Goal: Task Accomplishment & Management: Manage account settings

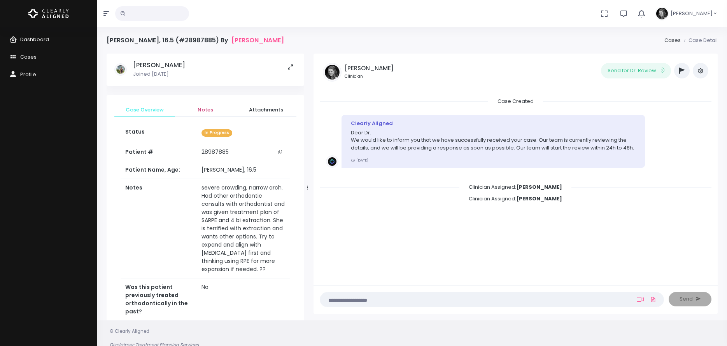
click at [200, 108] on span "Notes" at bounding box center [205, 110] width 48 height 8
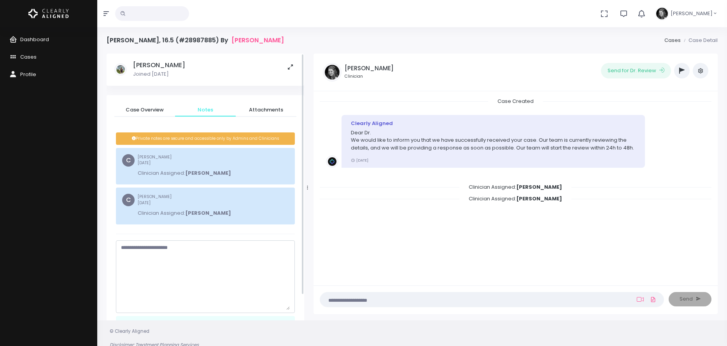
drag, startPoint x: 288, startPoint y: 259, endPoint x: 303, endPoint y: 315, distance: 58.3
click at [304, 316] on div "Case Overview Notes Attachments Status In Progress Patient # 28987885 Patient N…" at bounding box center [206, 220] width 198 height 250
click at [268, 275] on textarea "scrollable content" at bounding box center [205, 280] width 169 height 72
click at [190, 255] on textarea "**********" at bounding box center [205, 280] width 169 height 72
click at [173, 262] on textarea "**********" at bounding box center [205, 280] width 169 height 72
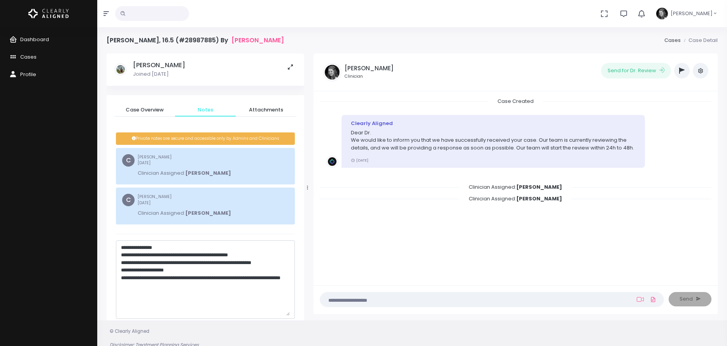
click at [173, 288] on textarea "**********" at bounding box center [205, 280] width 169 height 72
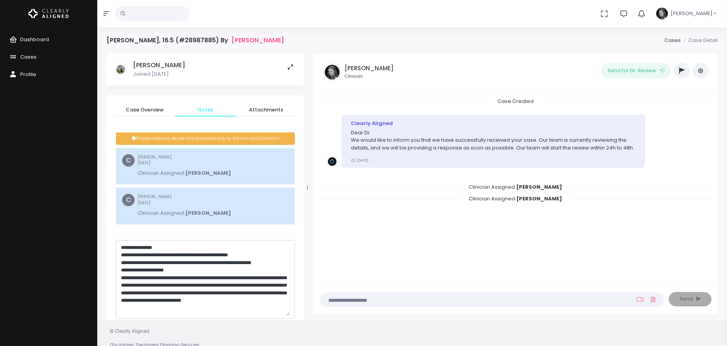
scroll to position [4, 0]
click at [184, 312] on textarea "**********" at bounding box center [205, 280] width 169 height 72
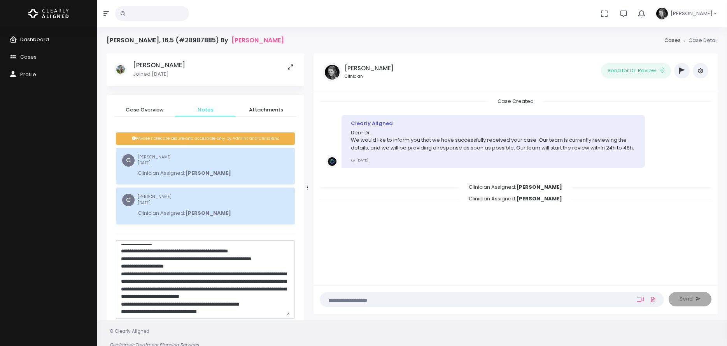
scroll to position [19, 0]
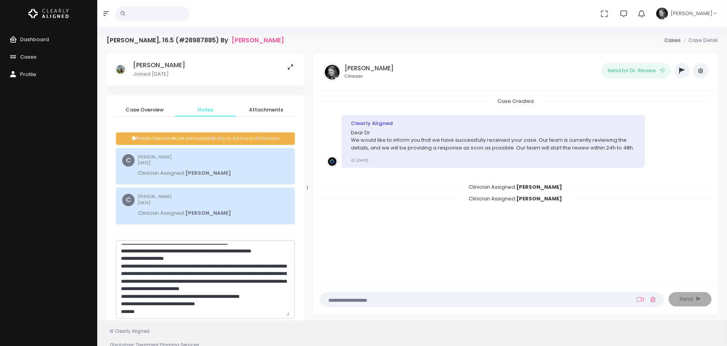
type textarea "**********"
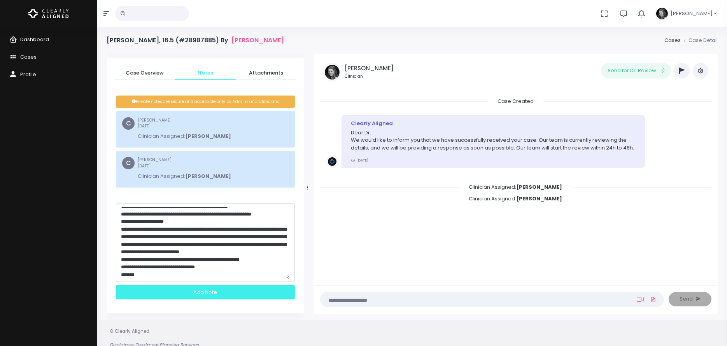
click at [235, 292] on div "Add Note" at bounding box center [205, 292] width 179 height 14
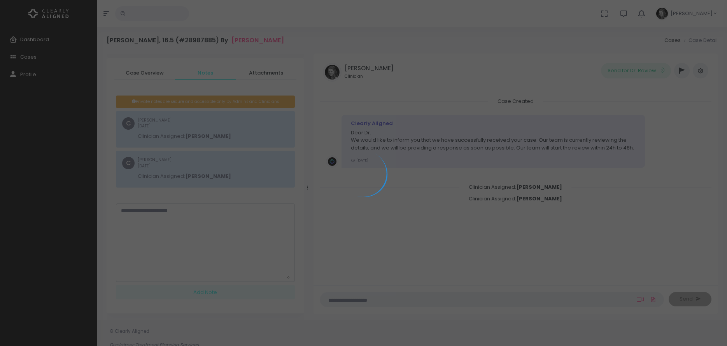
scroll to position [0, 0]
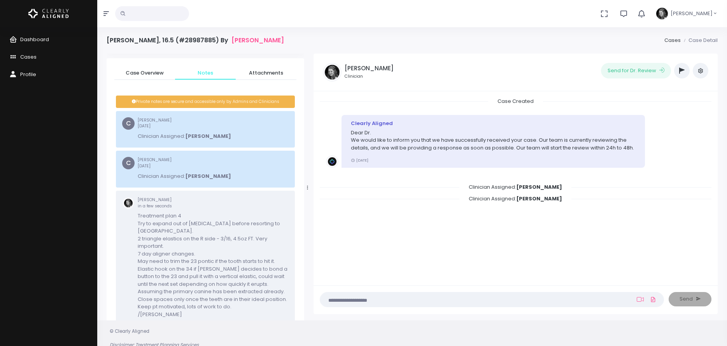
click at [681, 73] on icon "button" at bounding box center [681, 71] width 5 height 6
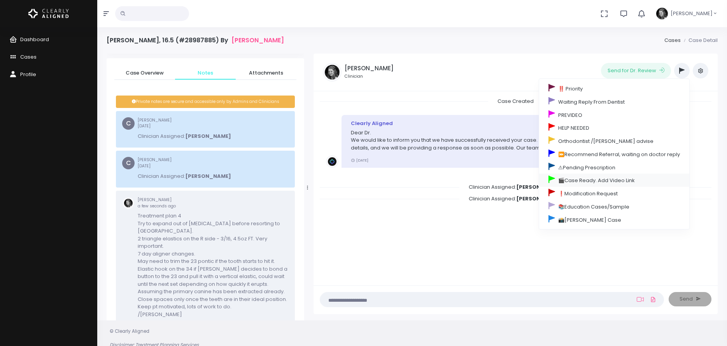
click at [589, 179] on link "🎬Case Ready. Add Video Link" at bounding box center [614, 180] width 150 height 13
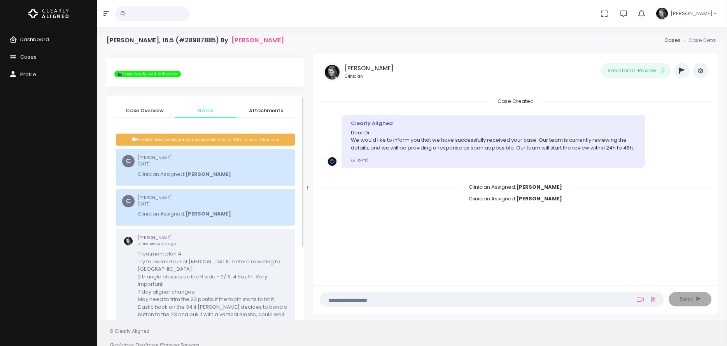
scroll to position [75, 0]
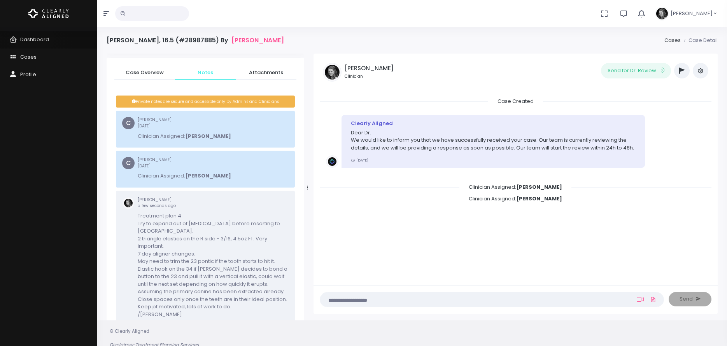
click at [34, 38] on span "Dashboard" at bounding box center [34, 39] width 29 height 7
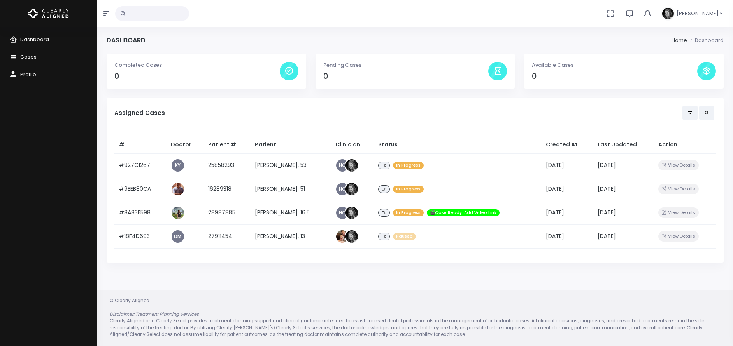
click at [24, 56] on span "Cases" at bounding box center [28, 56] width 16 height 7
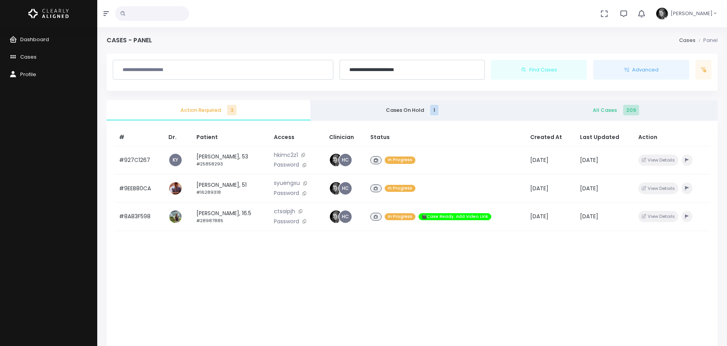
click at [599, 110] on span "All Cases 209" at bounding box center [615, 111] width 191 height 8
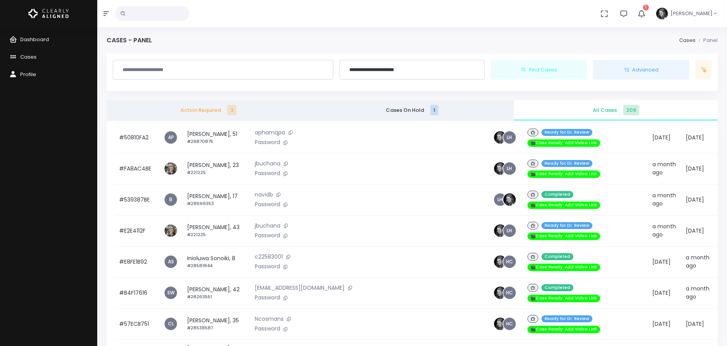
scroll to position [272, 0]
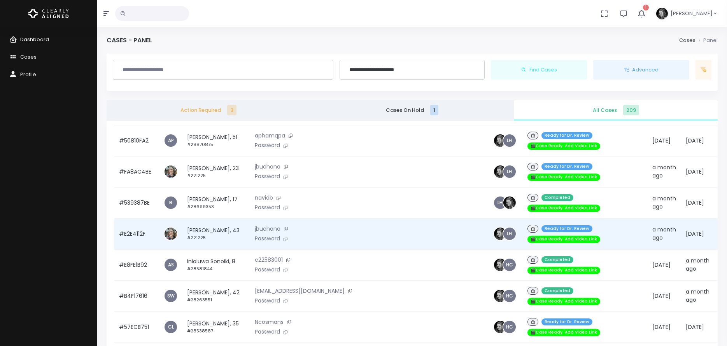
click at [208, 219] on td "Tapatha Curnew, 43 #221225" at bounding box center [216, 234] width 68 height 31
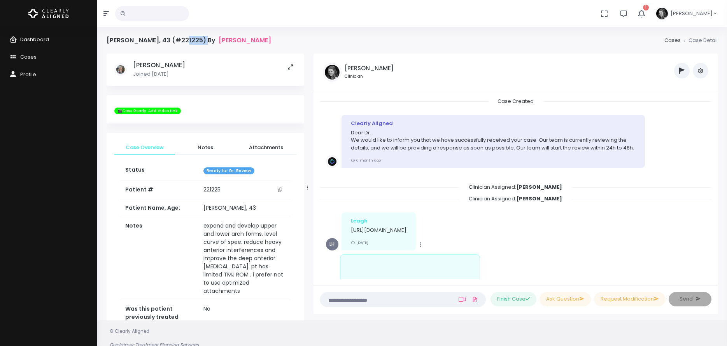
drag, startPoint x: 180, startPoint y: 40, endPoint x: 201, endPoint y: 40, distance: 21.8
click at [201, 40] on h4 "Tapatha Curnew, 43 (#221225) By Dr. Buchanan, Jennifer" at bounding box center [189, 40] width 164 height 7
copy h4 "221225"
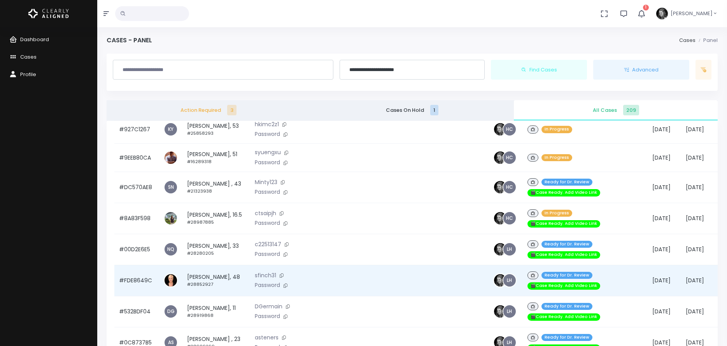
scroll to position [272, 0]
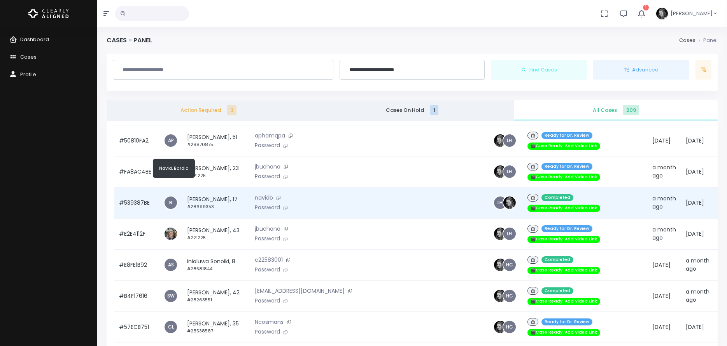
click at [204, 187] on td "Elijah Skehan, 17 #28699353" at bounding box center [216, 202] width 68 height 31
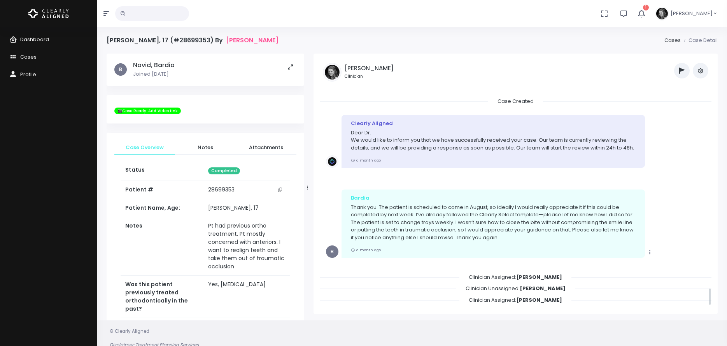
scroll to position [2207, 0]
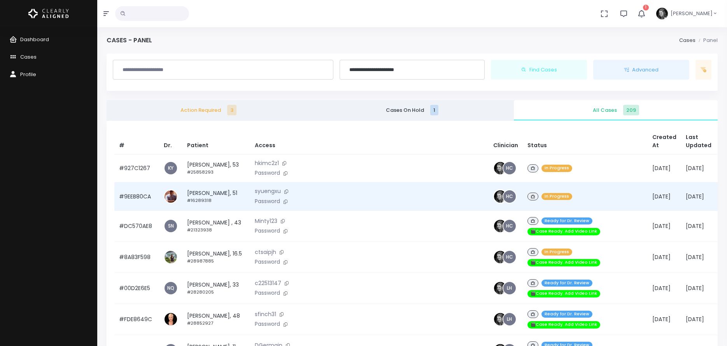
drag, startPoint x: 133, startPoint y: 225, endPoint x: 685, endPoint y: 199, distance: 552.7
click at [133, 225] on td "#DC570AE8" at bounding box center [136, 226] width 45 height 31
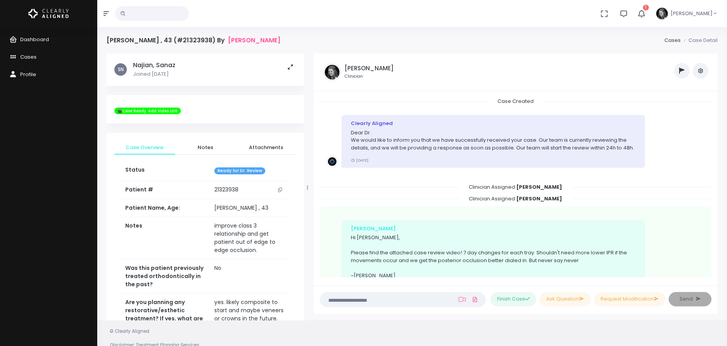
scroll to position [251, 0]
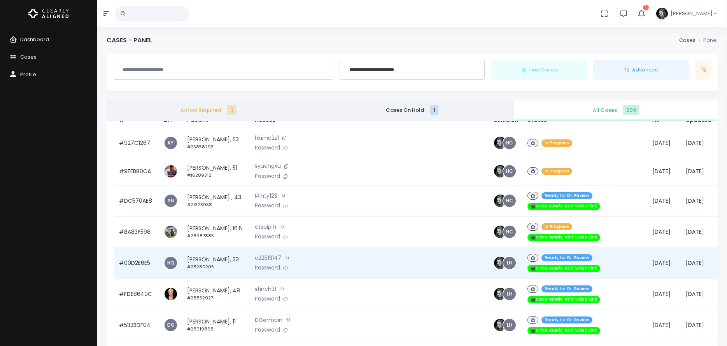
scroll to position [39, 0]
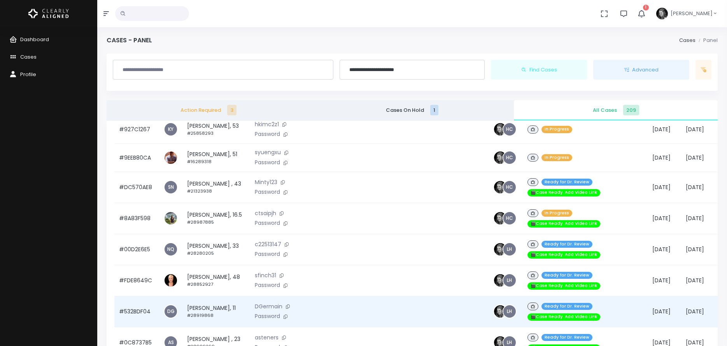
click at [134, 301] on td "#532BDF04" at bounding box center [136, 311] width 45 height 31
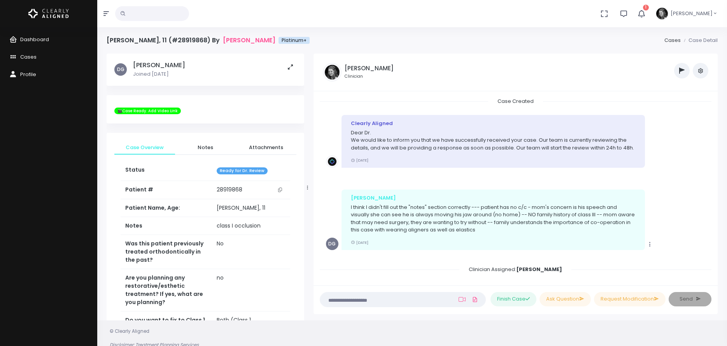
scroll to position [729, 0]
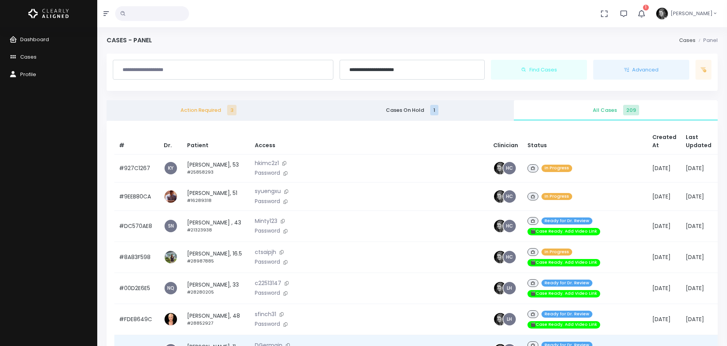
scroll to position [117, 0]
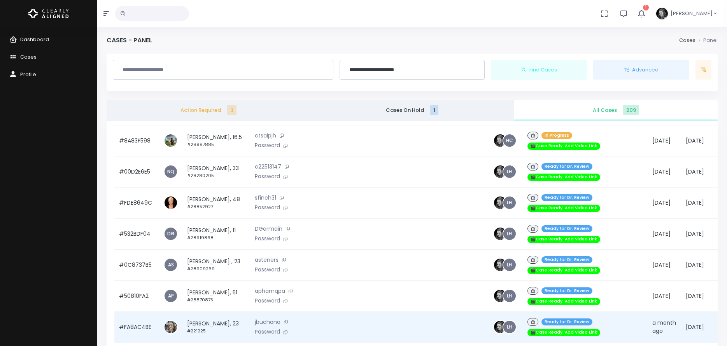
click at [133, 315] on td "#FA8AC4BE" at bounding box center [136, 327] width 45 height 31
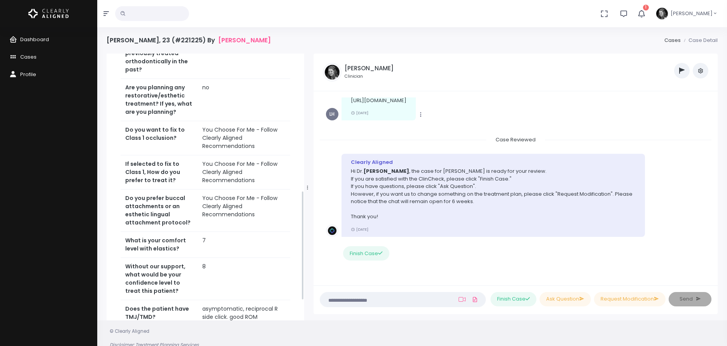
scroll to position [392, 0]
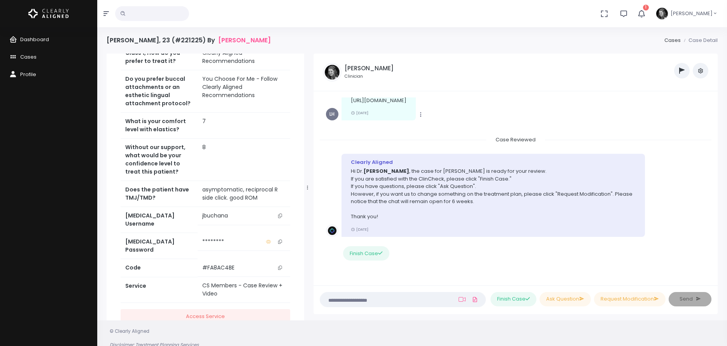
click at [280, 212] on button "scrollable content" at bounding box center [280, 216] width 11 height 8
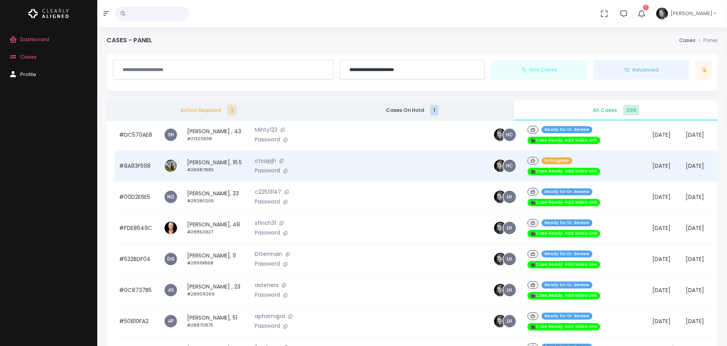
scroll to position [117, 0]
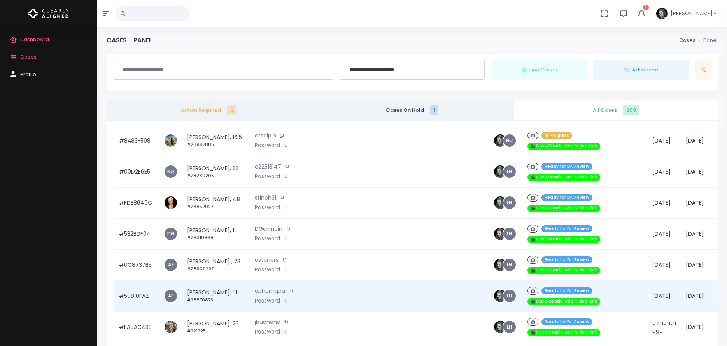
click at [140, 287] on td "#50810FA2" at bounding box center [136, 296] width 45 height 31
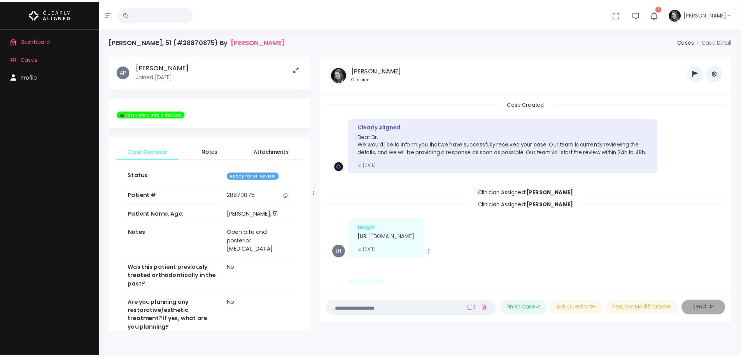
scroll to position [1030, 0]
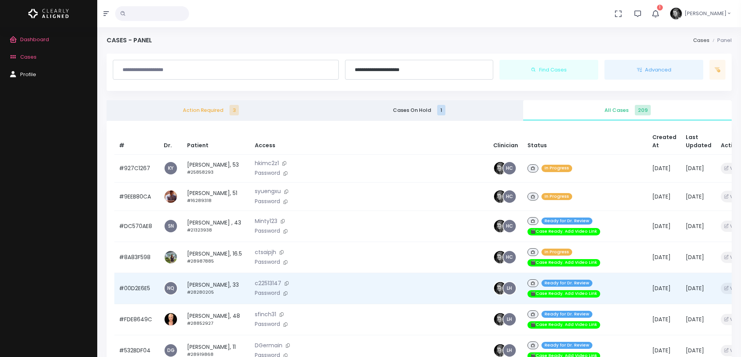
scroll to position [39, 0]
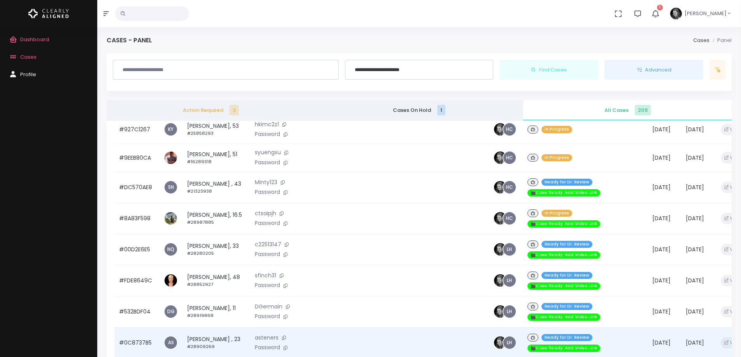
click at [134, 332] on td "#0C8737B5" at bounding box center [136, 342] width 45 height 31
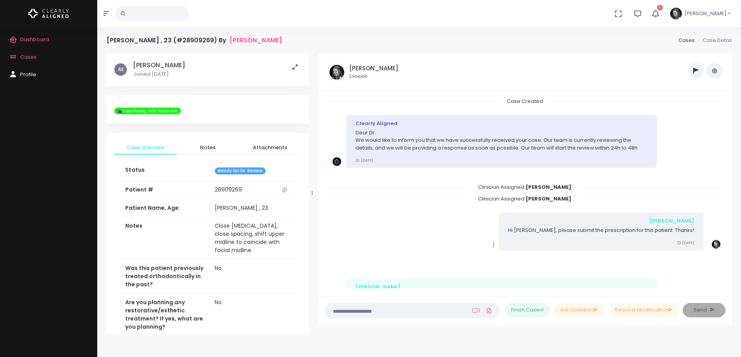
scroll to position [649, 0]
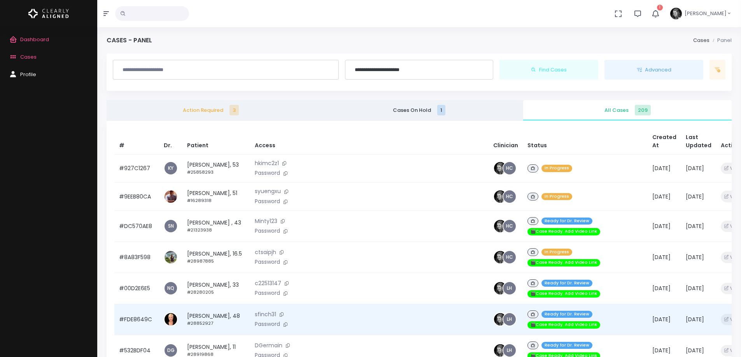
click at [140, 310] on td "#FDE8649C" at bounding box center [136, 319] width 45 height 31
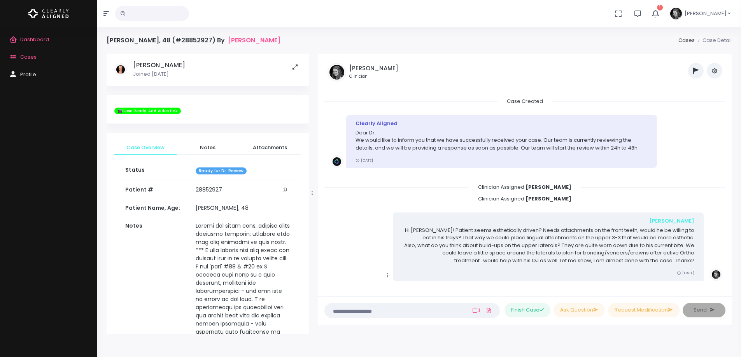
scroll to position [463, 0]
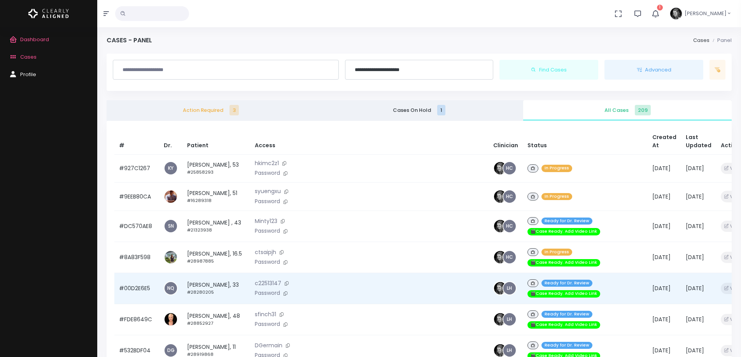
click at [139, 283] on td "#00D2E6E5" at bounding box center [136, 288] width 45 height 31
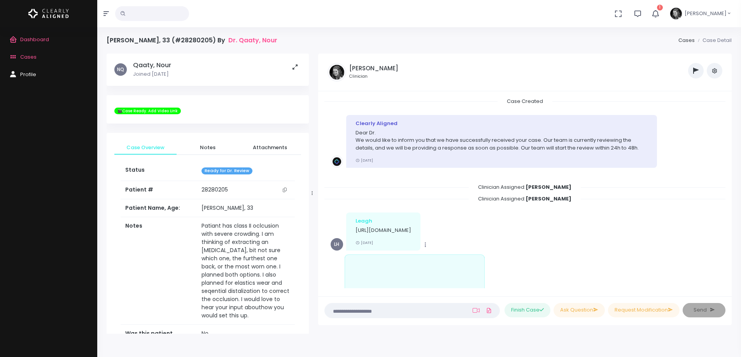
scroll to position [202, 0]
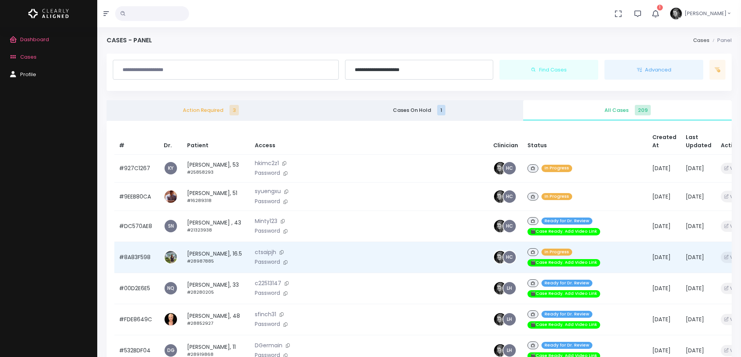
click at [129, 259] on td "#8A83F598" at bounding box center [136, 257] width 45 height 31
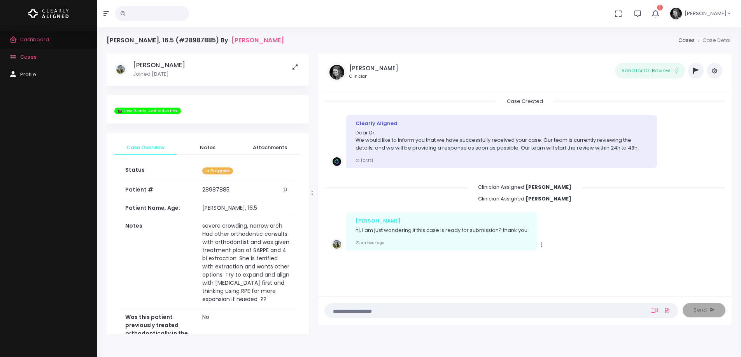
click at [32, 40] on span "Dashboard" at bounding box center [34, 39] width 29 height 7
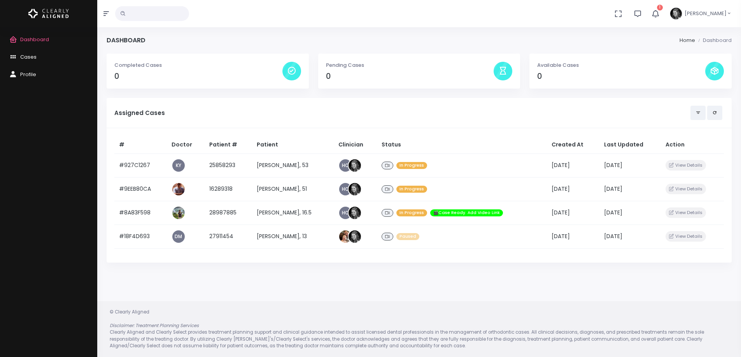
click at [28, 54] on span "Cases" at bounding box center [28, 56] width 16 height 7
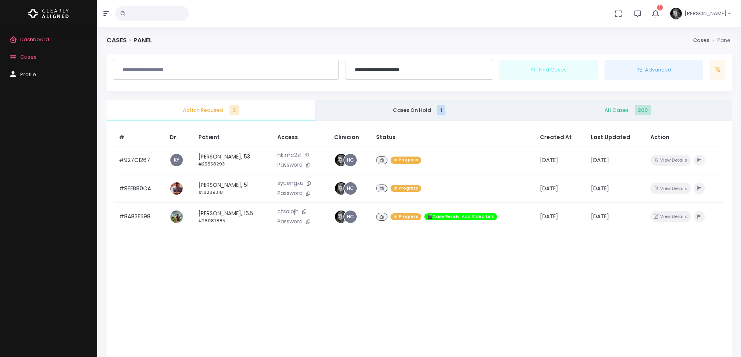
click at [619, 110] on span "All Cases 209" at bounding box center [627, 111] width 196 height 8
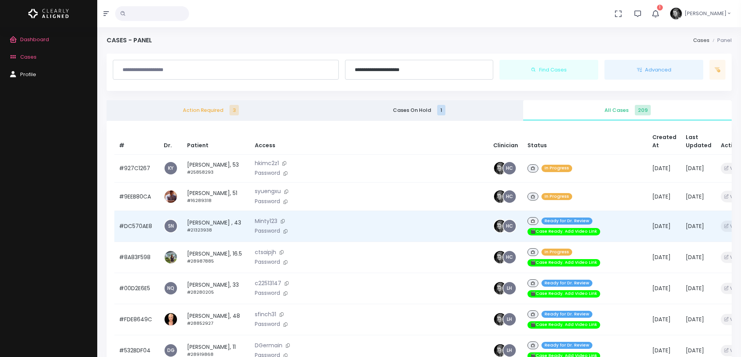
drag, startPoint x: 22, startPoint y: 158, endPoint x: 211, endPoint y: 207, distance: 194.7
click at [22, 158] on div "Dashboard Cases Profile" at bounding box center [48, 192] width 97 height 330
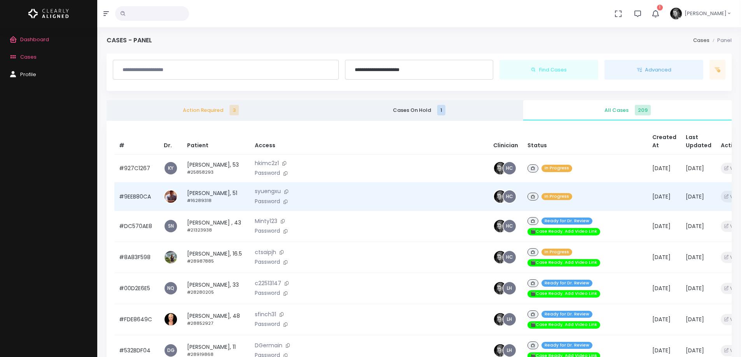
click at [208, 197] on td "[PERSON_NAME], 51 #16289318" at bounding box center [216, 197] width 68 height 28
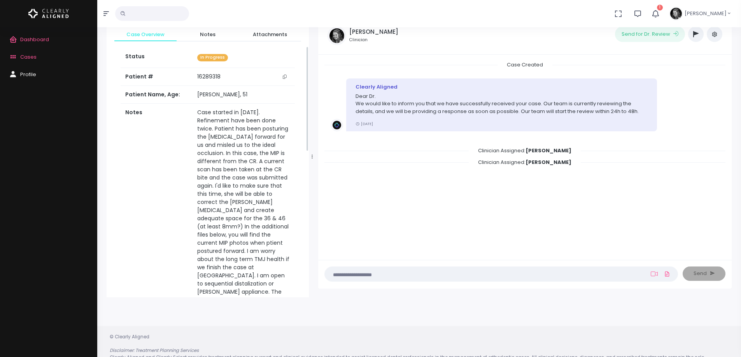
scroll to position [78, 0]
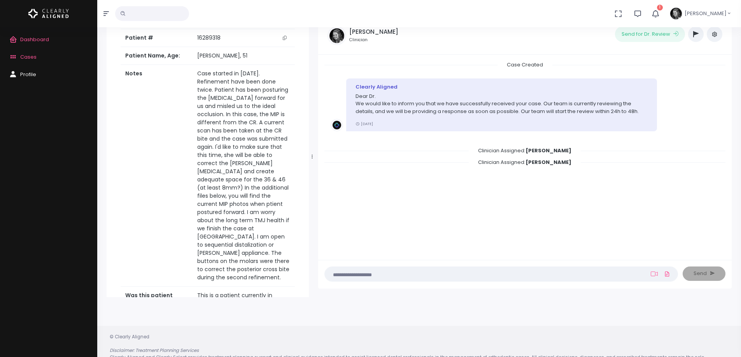
click at [659, 12] on icon "button" at bounding box center [655, 13] width 9 height 9
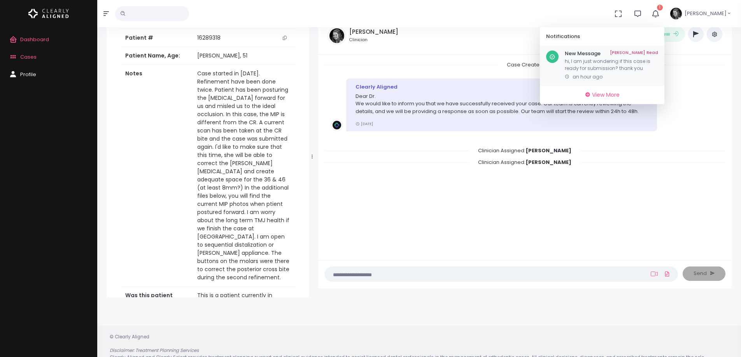
click at [609, 61] on p "hi, I am just wondering if this case is ready for submission? thank you" at bounding box center [611, 65] width 93 height 14
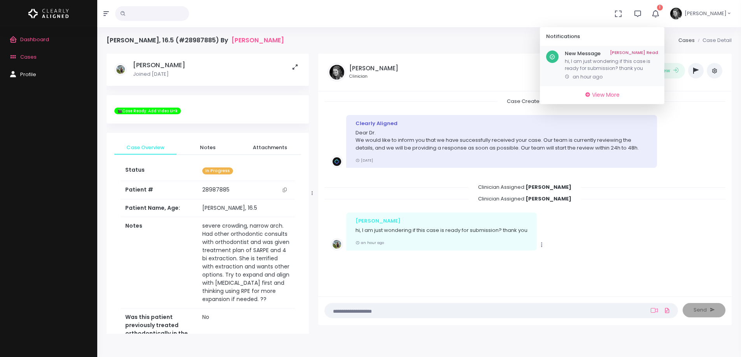
click at [658, 53] on link "[PERSON_NAME] Read" at bounding box center [634, 54] width 48 height 6
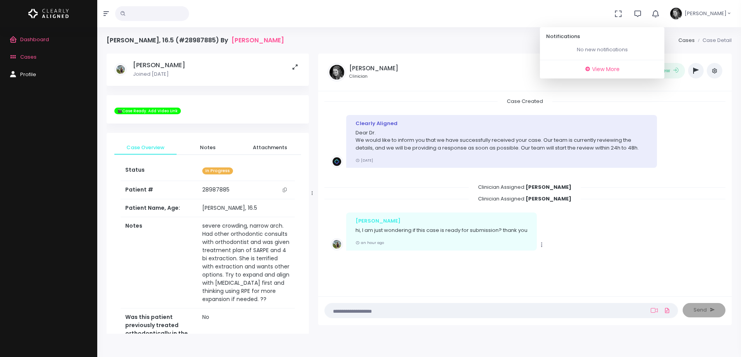
click at [37, 41] on span "Dashboard" at bounding box center [34, 39] width 29 height 7
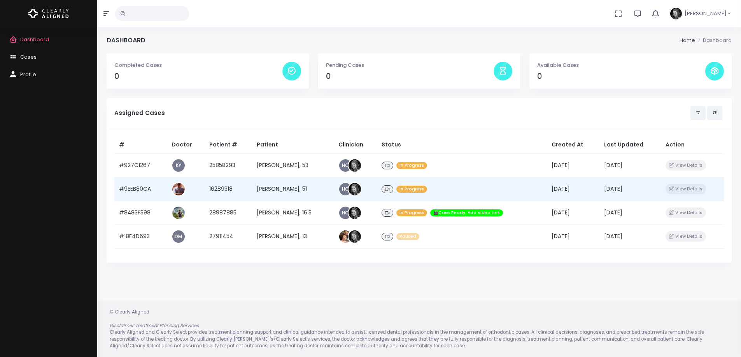
click at [130, 190] on td "#9EEB80CA" at bounding box center [140, 189] width 52 height 24
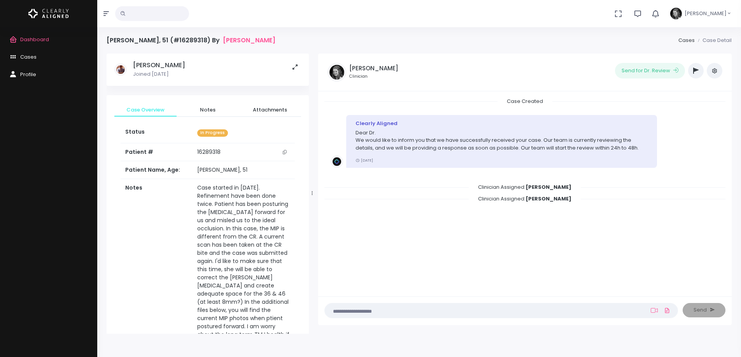
click at [695, 68] on icon "button" at bounding box center [695, 71] width 5 height 6
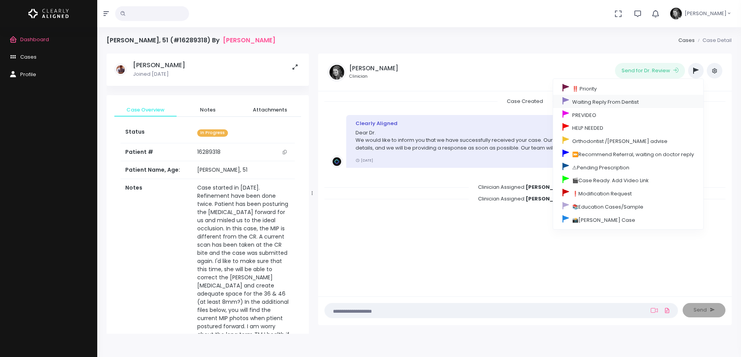
click at [601, 102] on link "Waiting Reply From Dentist" at bounding box center [628, 101] width 150 height 13
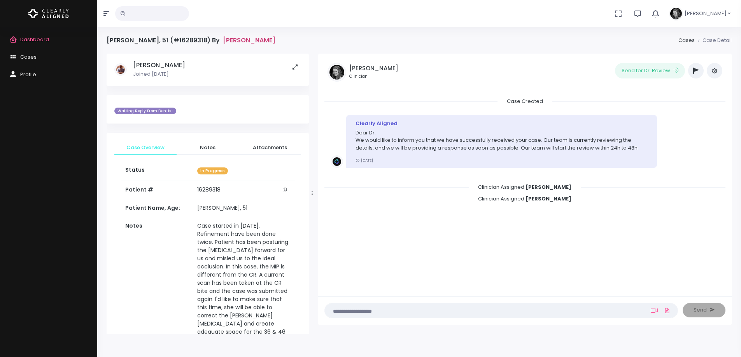
drag, startPoint x: 107, startPoint y: 38, endPoint x: 263, endPoint y: 41, distance: 156.3
click at [263, 41] on h4 "[PERSON_NAME], 51 (#16289318) By [PERSON_NAME]" at bounding box center [191, 40] width 169 height 7
copy h4 "[PERSON_NAME], 51 (#16289318) By [PERSON_NAME]"
click at [36, 37] on span "Dashboard" at bounding box center [34, 39] width 29 height 7
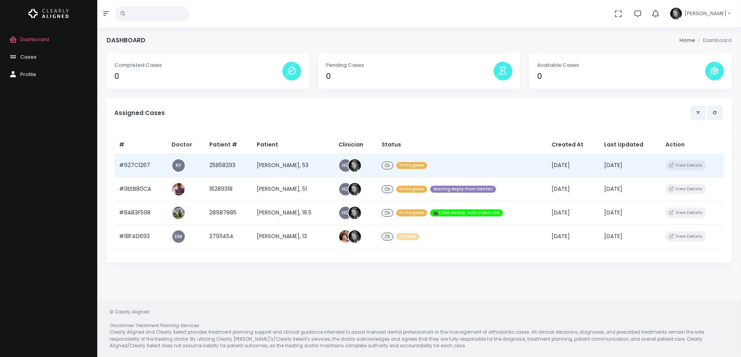
click at [135, 163] on td "#927C1267" at bounding box center [140, 166] width 52 height 24
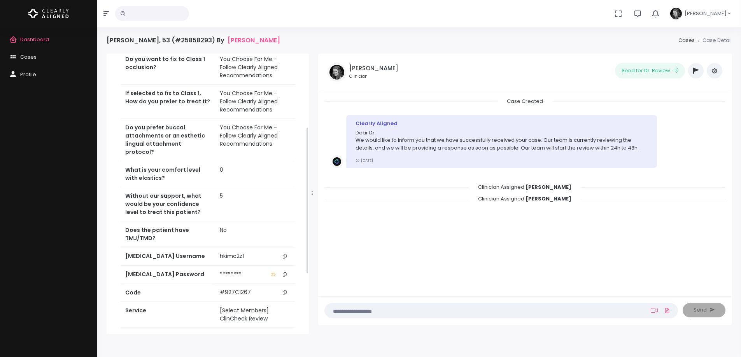
scroll to position [233, 0]
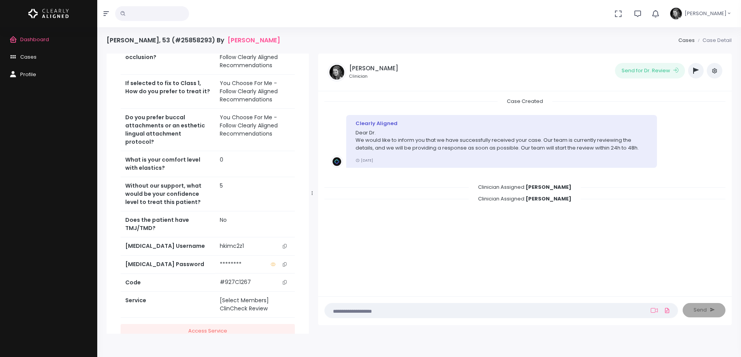
click at [283, 244] on icon "scrollable content" at bounding box center [285, 246] width 4 height 4
